Goal: Navigation & Orientation: Understand site structure

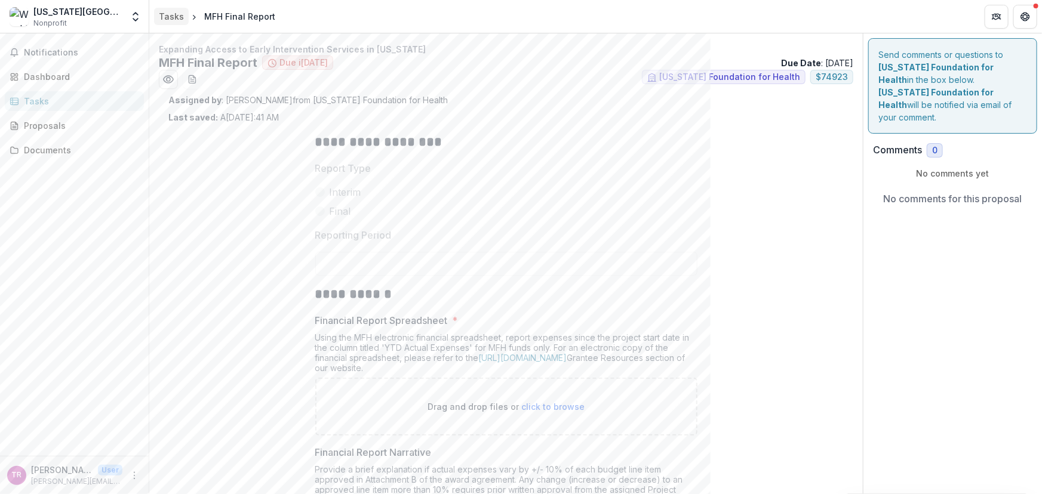
click at [173, 17] on div "Tasks" at bounding box center [171, 16] width 25 height 13
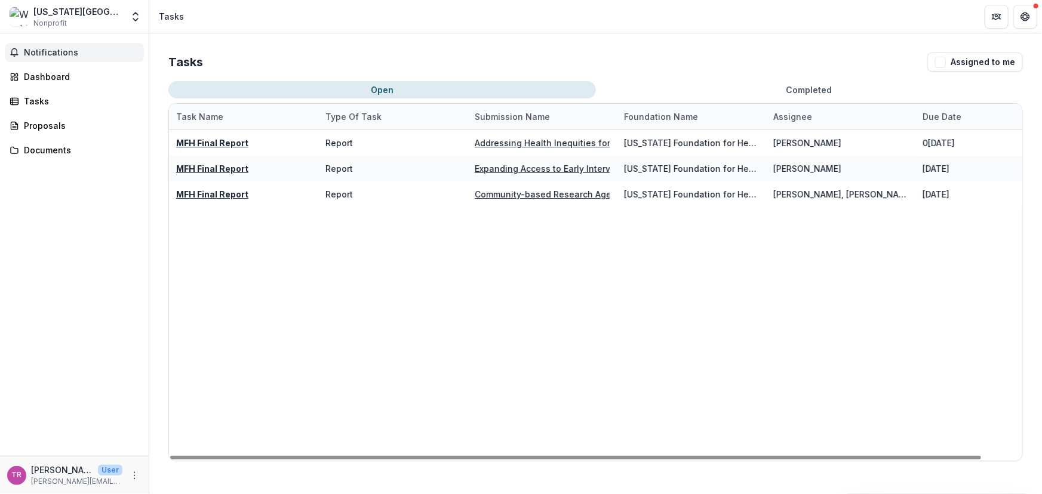
click at [33, 54] on span "Notifications" at bounding box center [81, 53] width 115 height 10
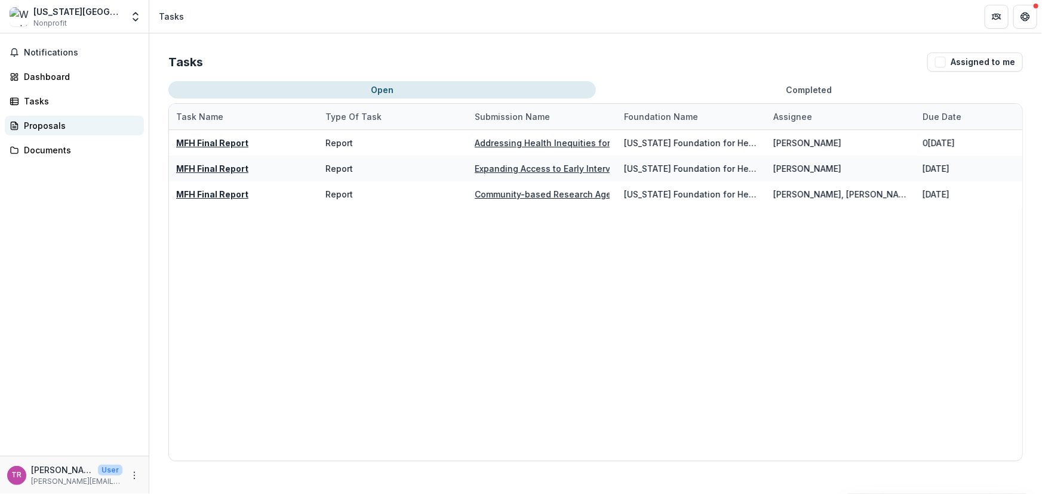
click at [39, 128] on div "Proposals" at bounding box center [79, 125] width 110 height 13
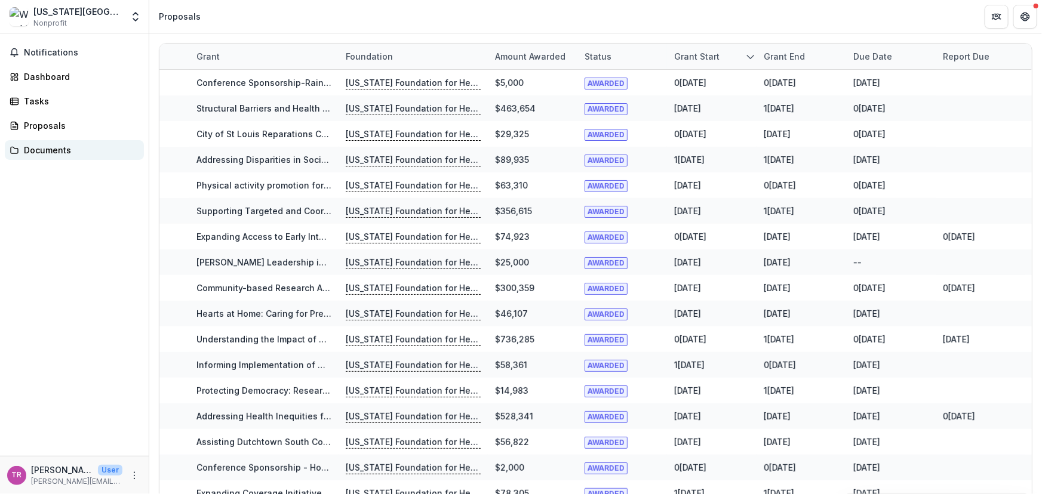
click at [42, 151] on div "Documents" at bounding box center [79, 150] width 110 height 13
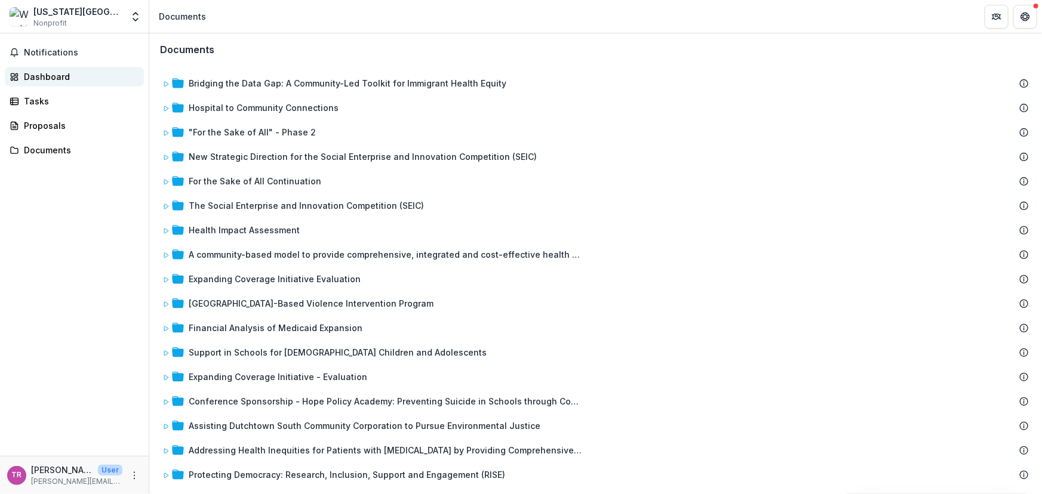
click at [42, 78] on div "Dashboard" at bounding box center [79, 76] width 110 height 13
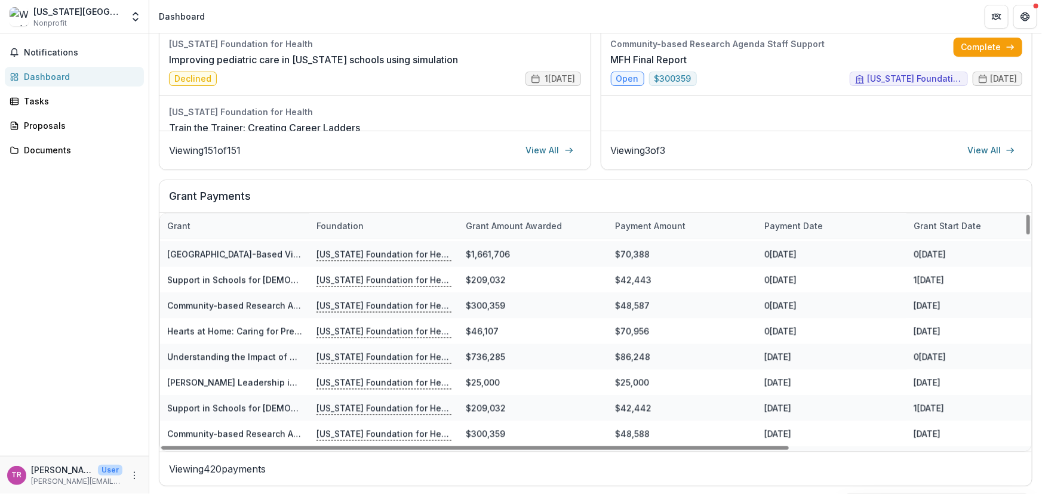
scroll to position [1194, 0]
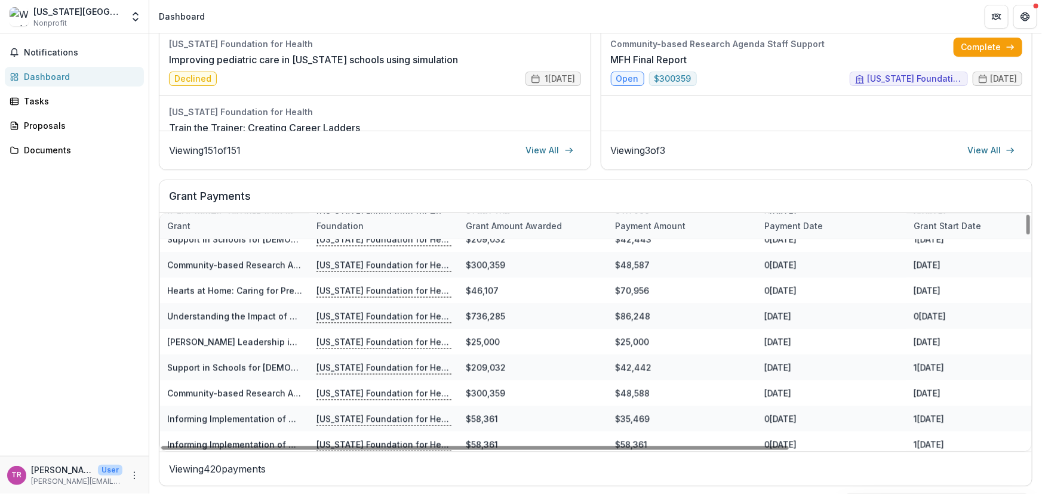
drag, startPoint x: 1038, startPoint y: 308, endPoint x: 1038, endPoint y: 347, distance: 38.8
click at [1038, 347] on div "Dashboard Total Awarded $25,837,836 See All Payments Next Report MFH Final Repo…" at bounding box center [595, 263] width 892 height 461
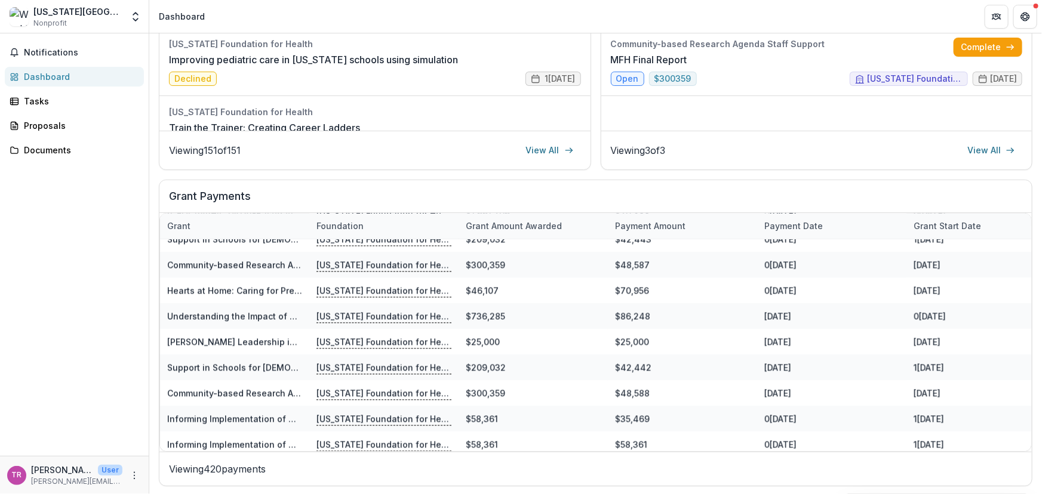
drag, startPoint x: 1037, startPoint y: 324, endPoint x: 1037, endPoint y: 278, distance: 46.6
click at [1037, 278] on div "Dashboard Total Awarded $25,837,836 See All Payments Next Report MFH Final Repo…" at bounding box center [595, 103] width 892 height 785
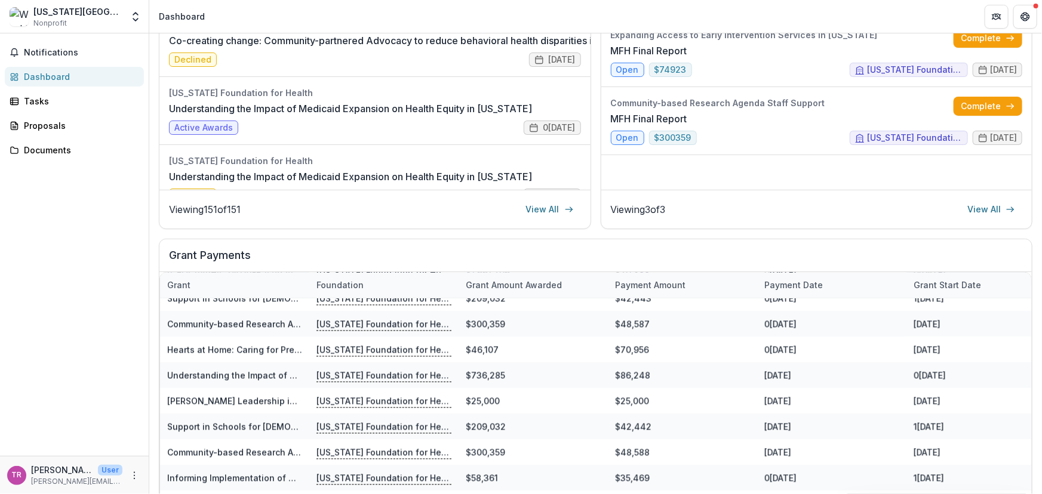
scroll to position [271, 0]
